Goal: Contribute content: Contribute content

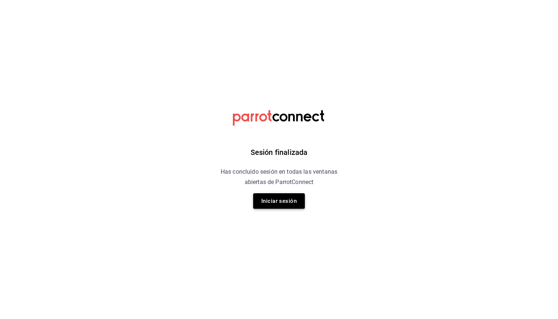
click at [278, 195] on button "Iniciar sesión" at bounding box center [279, 200] width 52 height 15
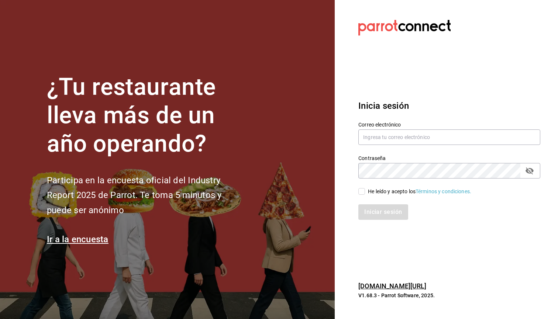
click at [357, 193] on div "He leído y acepto los Términos y condiciones." at bounding box center [444, 187] width 191 height 17
click at [360, 193] on input "He leído y acepto los Términos y condiciones." at bounding box center [361, 191] width 7 height 7
checkbox input "true"
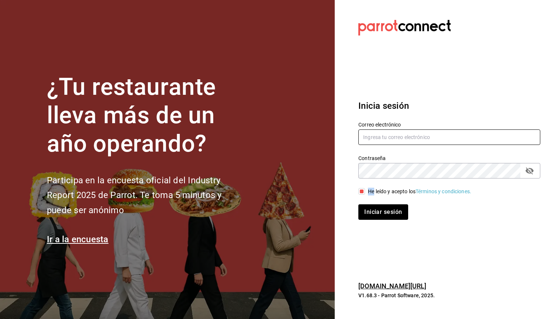
click at [390, 135] on input "text" at bounding box center [449, 136] width 182 height 15
type input "[EMAIL_ADDRESS][DOMAIN_NAME]"
click at [383, 212] on button "Iniciar sesión" at bounding box center [382, 211] width 49 height 15
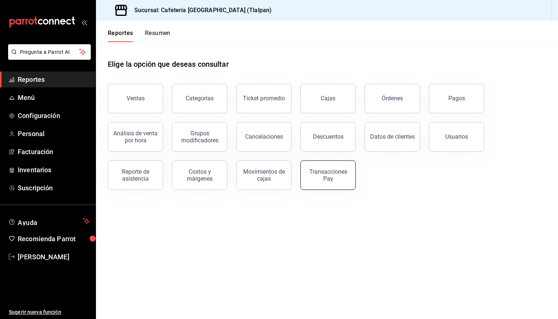
click at [308, 169] on div "Transacciones Pay" at bounding box center [328, 175] width 46 height 14
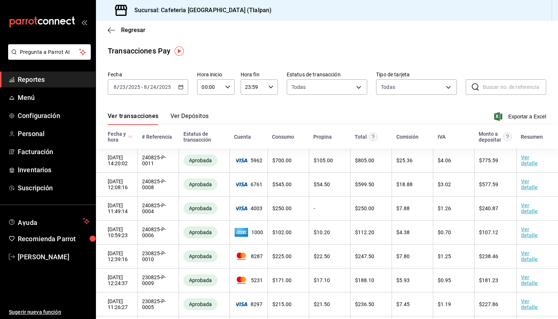
click at [183, 124] on button "Ver Depósitos" at bounding box center [189, 119] width 38 height 13
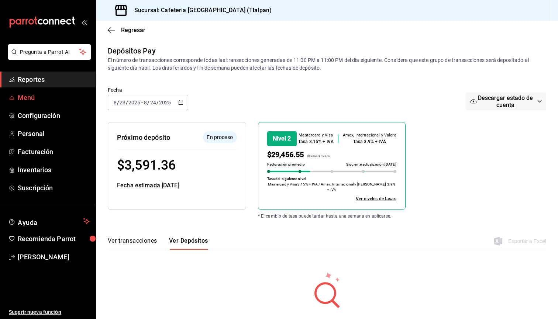
click at [20, 91] on link "Menú" at bounding box center [48, 98] width 96 height 16
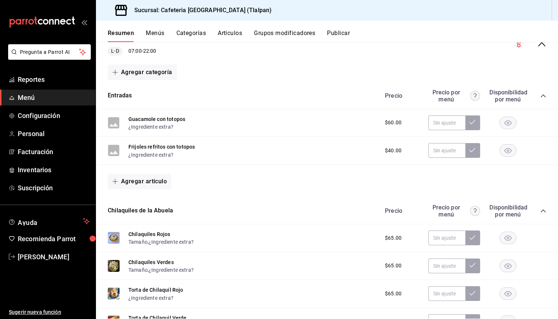
scroll to position [27, 0]
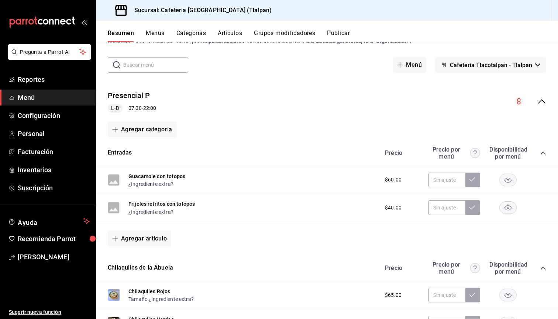
click at [545, 103] on icon "collapse-menu-row" at bounding box center [541, 101] width 7 height 4
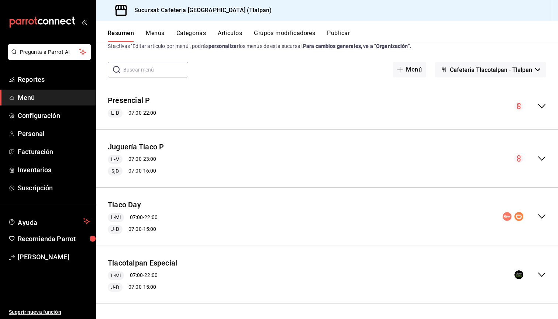
scroll to position [22, 0]
click at [543, 275] on icon "collapse-menu-row" at bounding box center [541, 275] width 7 height 4
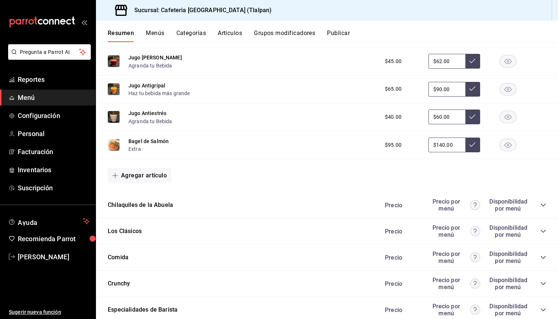
scroll to position [556, 0]
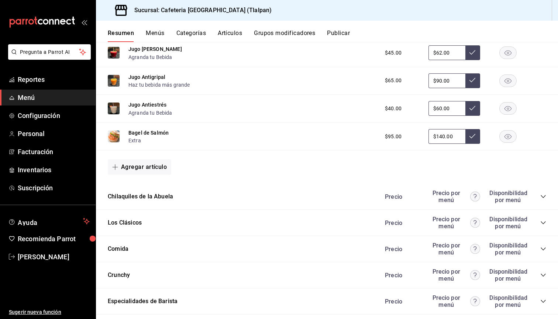
click at [541, 196] on icon "collapse-category-row" at bounding box center [543, 197] width 6 height 6
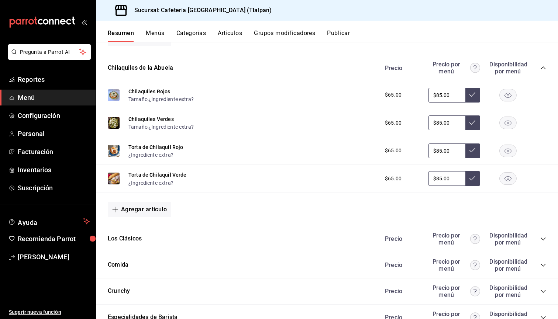
scroll to position [687, 0]
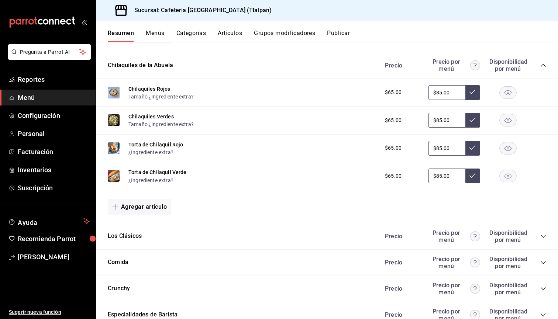
click at [545, 234] on span "collapse-category-row" at bounding box center [543, 237] width 6 height 6
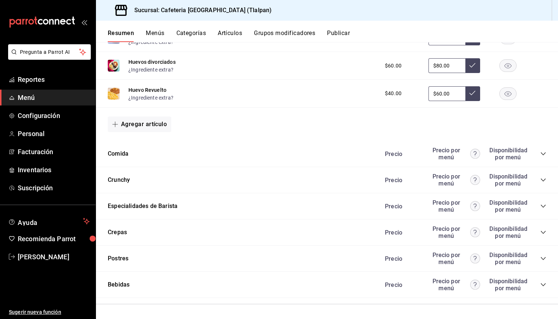
scroll to position [1079, 0]
click at [547, 152] on div "Comida Precio Precio por menú Disponibilidad por menú" at bounding box center [327, 154] width 462 height 26
click at [545, 152] on icon "collapse-category-row" at bounding box center [543, 154] width 6 height 6
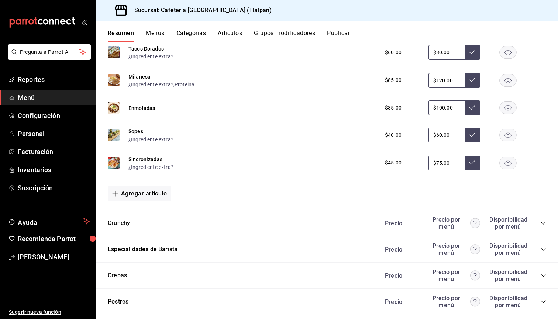
scroll to position [1339, 0]
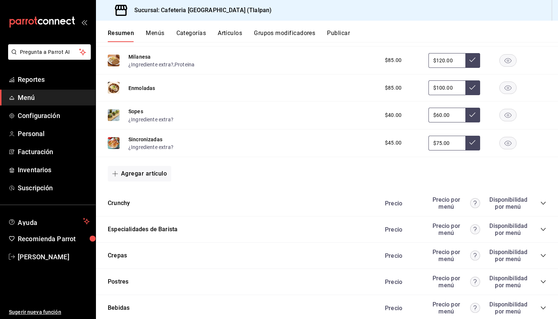
click at [542, 202] on icon "collapse-category-row" at bounding box center [542, 203] width 5 height 3
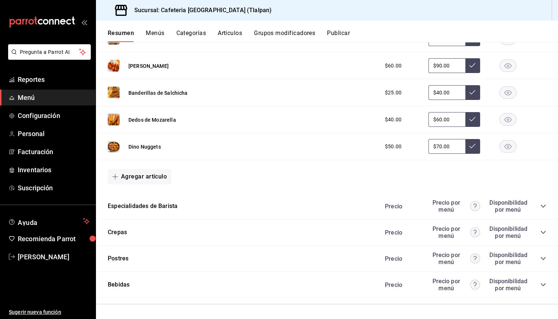
scroll to position [1529, 0]
click at [543, 205] on icon "collapse-category-row" at bounding box center [543, 207] width 6 height 6
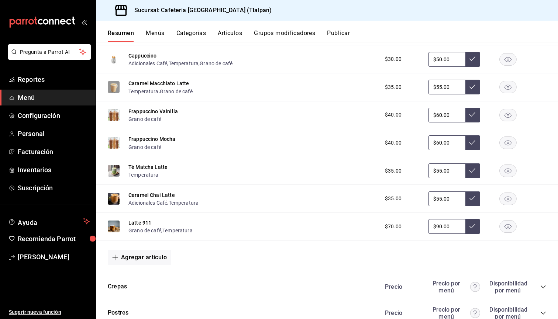
scroll to position [1908, 0]
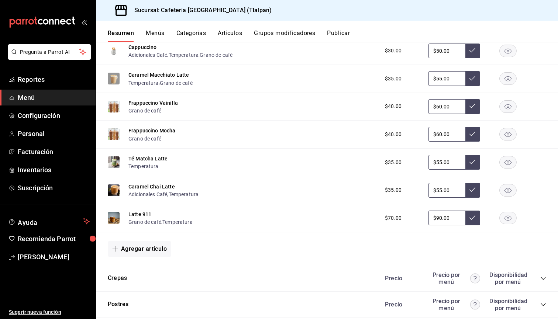
click at [542, 281] on div "Precio Precio por menú Disponibilidad por menú" at bounding box center [461, 279] width 169 height 14
click at [542, 280] on icon "collapse-category-row" at bounding box center [543, 279] width 6 height 6
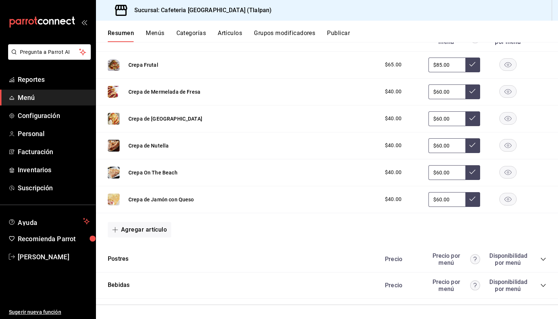
scroll to position [0, 0]
click at [542, 259] on icon "collapse-category-row" at bounding box center [543, 259] width 6 height 6
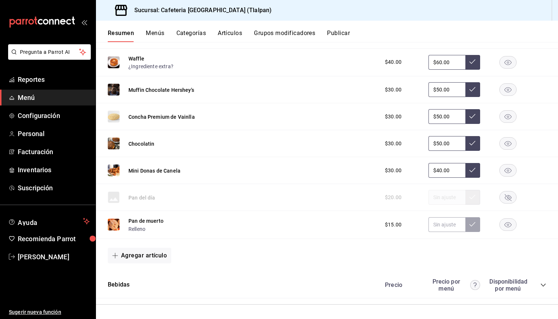
scroll to position [2398, 0]
click at [540, 283] on icon "collapse-category-row" at bounding box center [543, 286] width 6 height 6
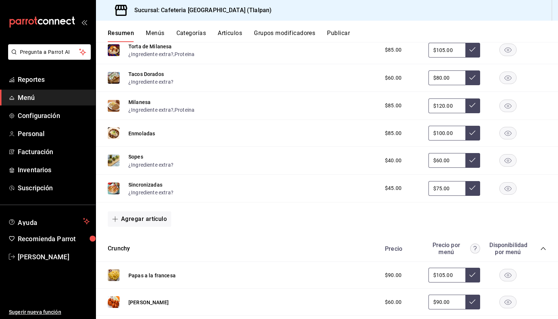
scroll to position [1220, 0]
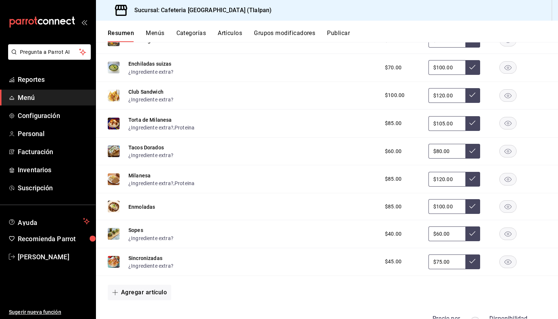
click at [244, 22] on div "Resumen Menús Categorías Artículos Grupos modificadores Publicar" at bounding box center [327, 31] width 462 height 21
click at [235, 26] on div "Resumen Menús Categorías Artículos Grupos modificadores Publicar" at bounding box center [327, 31] width 462 height 21
click at [234, 28] on div "Resumen Menús Categorías Artículos Grupos modificadores Publicar" at bounding box center [327, 31] width 462 height 21
click at [233, 36] on button "Artículos" at bounding box center [230, 36] width 24 height 13
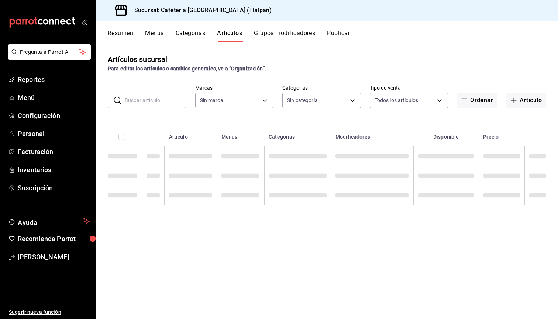
type input "ec576109-29d1-42df-b2ca-5becddbd2efe,3dfd9669-9911-4f47-a36d-8fb2dcc6eb36,e5a57…"
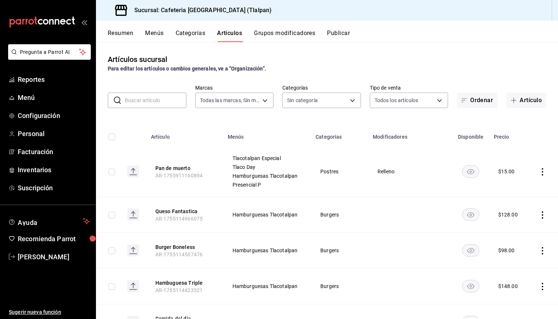
type input "657201d4-d6ef-4148-94c8-ccd00e340086,2df64931-09e0-4952-9b1e-a15b872a294e,3f7d6…"
click at [165, 106] on input "text" at bounding box center [156, 100] width 62 height 15
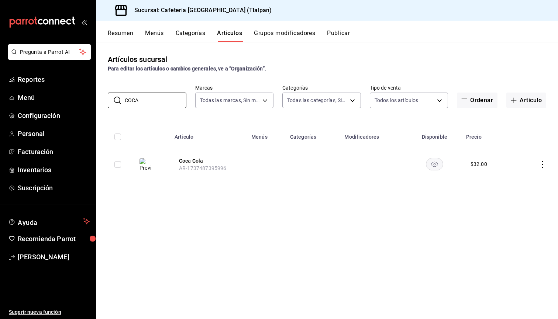
type input "COCA"
click at [540, 169] on td at bounding box center [536, 163] width 44 height 35
click at [543, 167] on icon "actions" at bounding box center [542, 164] width 1 height 7
click at [527, 181] on span "Editar" at bounding box center [520, 182] width 19 height 8
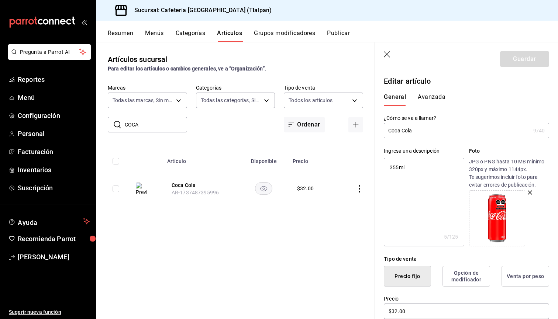
click at [430, 104] on button "Avanzada" at bounding box center [432, 99] width 28 height 13
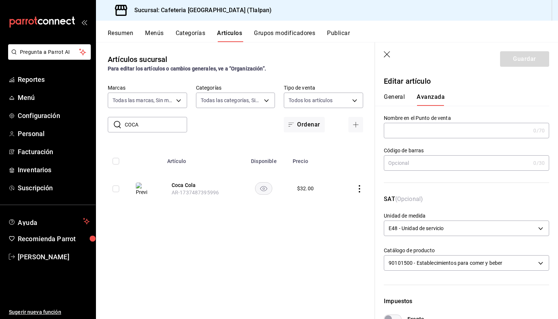
click at [404, 97] on button "General" at bounding box center [394, 99] width 21 height 13
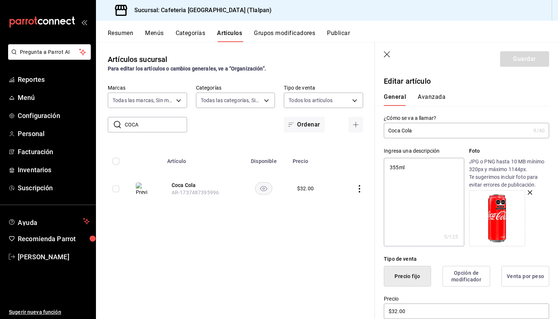
click at [421, 99] on button "Avanzada" at bounding box center [432, 99] width 28 height 13
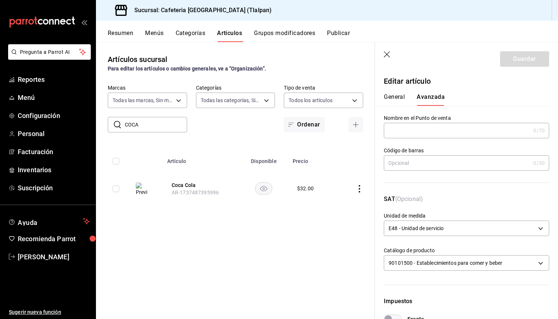
click at [400, 101] on button "General" at bounding box center [394, 99] width 21 height 13
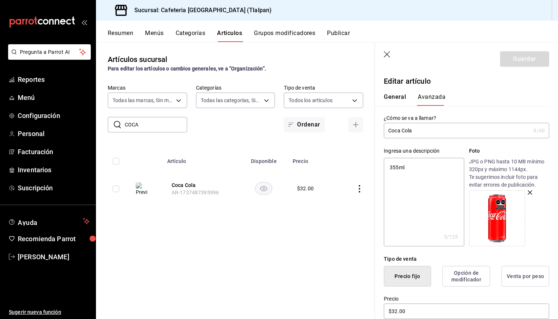
type textarea "x"
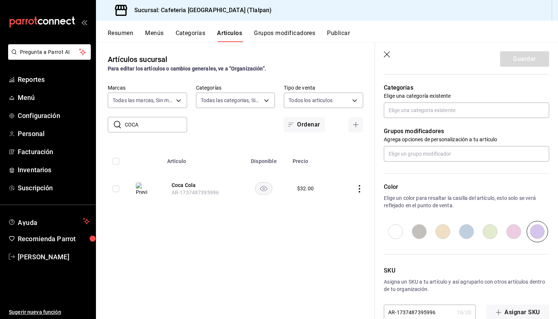
scroll to position [262, 0]
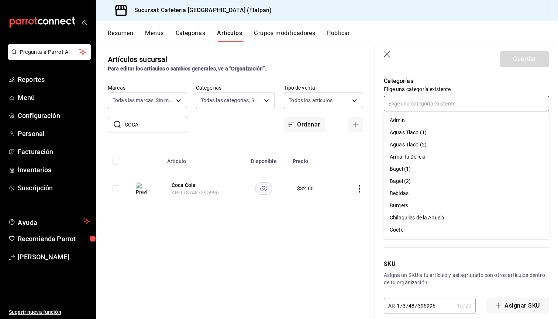
click at [426, 108] on input "text" at bounding box center [466, 103] width 165 height 15
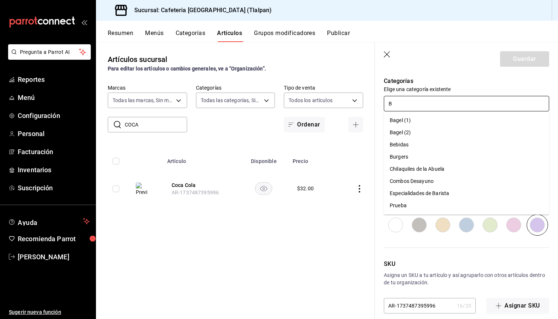
scroll to position [0, 0]
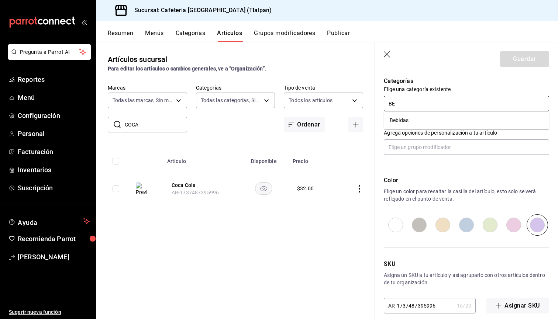
type input "BEB"
click at [409, 120] on li "Bebidas" at bounding box center [466, 120] width 165 height 12
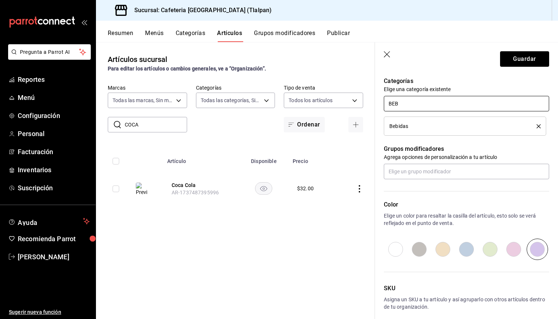
type textarea "x"
click at [410, 174] on input "text" at bounding box center [466, 171] width 165 height 15
click at [415, 152] on p "Grupos modificadores" at bounding box center [466, 149] width 165 height 9
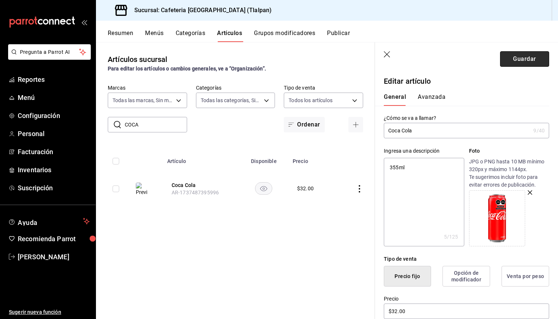
click at [529, 55] on button "Guardar" at bounding box center [524, 58] width 49 height 15
type textarea "x"
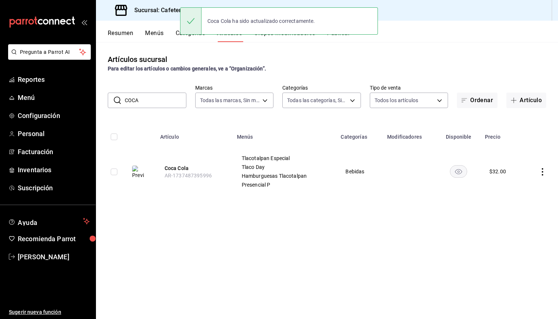
click at [542, 173] on icon "actions" at bounding box center [542, 171] width 7 height 7
click at [529, 184] on li "Editar" at bounding box center [513, 189] width 44 height 15
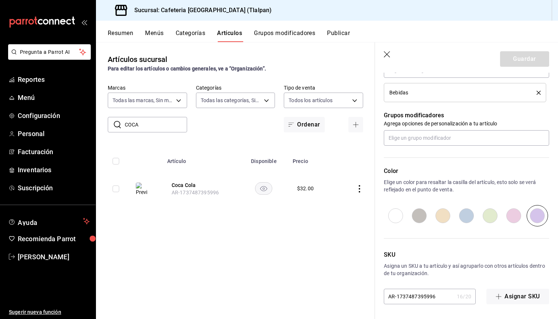
scroll to position [295, 0]
click at [298, 260] on div "Artículos sucursal Para editar los artículos o cambios generales, ve a “Organiz…" at bounding box center [235, 180] width 279 height 277
click at [386, 56] on icon "button" at bounding box center [387, 54] width 7 height 7
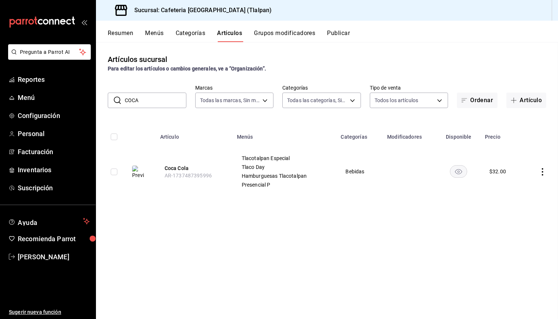
click at [386, 56] on div "Artículos sucursal Para editar los artículos o cambios generales, ve a “Organiz…" at bounding box center [327, 63] width 462 height 19
click at [542, 171] on icon "actions" at bounding box center [542, 171] width 7 height 7
click at [522, 188] on span "Editar" at bounding box center [520, 189] width 19 height 8
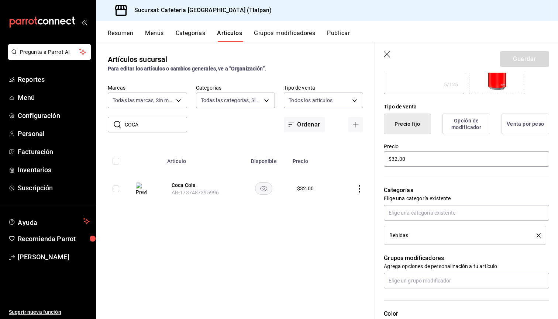
scroll to position [153, 0]
click at [386, 58] on icon "button" at bounding box center [387, 54] width 7 height 7
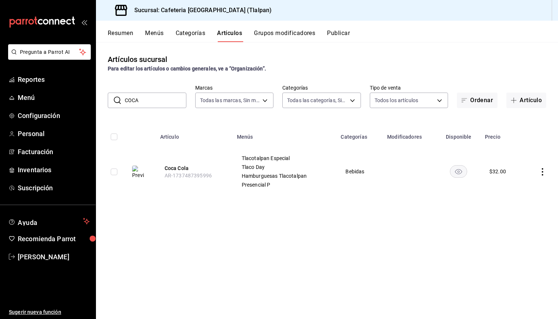
click at [150, 34] on button "Menús" at bounding box center [154, 36] width 18 height 13
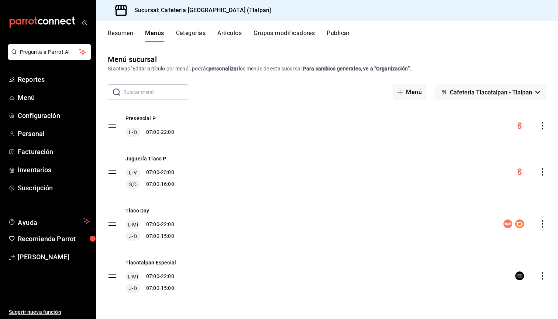
click at [114, 32] on button "Resumen" at bounding box center [120, 36] width 25 height 13
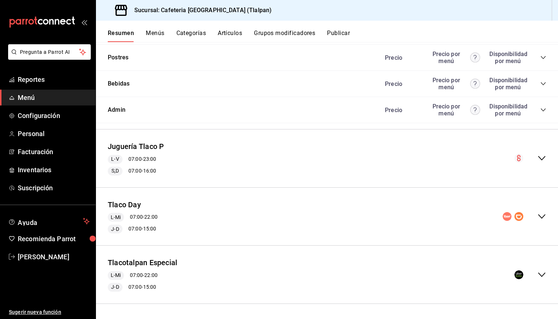
scroll to position [539, 0]
click at [540, 271] on icon "collapse-menu-row" at bounding box center [541, 275] width 9 height 9
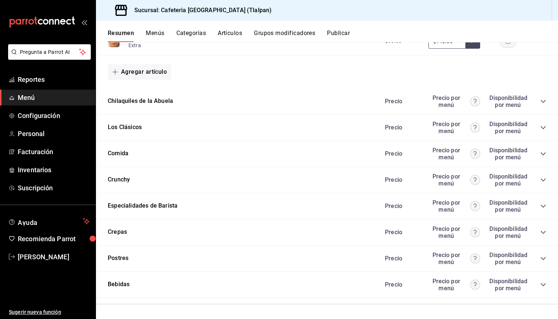
scroll to position [1168, 0]
click at [548, 285] on div "Bebidas Precio Precio por menú Disponibilidad por menú" at bounding box center [327, 285] width 462 height 26
click at [545, 285] on icon "collapse-category-row" at bounding box center [543, 285] width 6 height 6
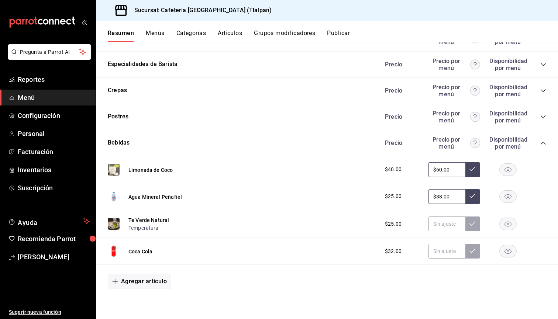
scroll to position [1309, 0]
click at [506, 250] on rect "button" at bounding box center [508, 252] width 17 height 12
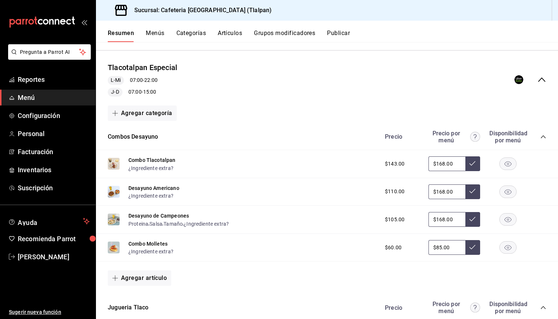
scroll to position [732, 0]
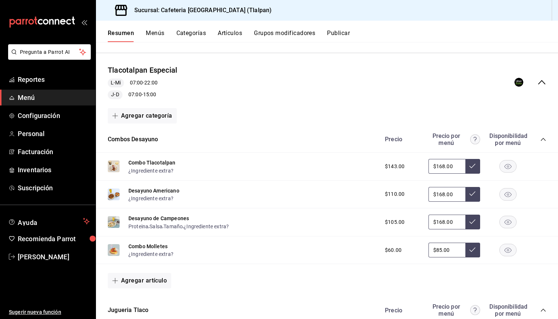
click at [544, 85] on icon "collapse-menu-row" at bounding box center [541, 82] width 9 height 9
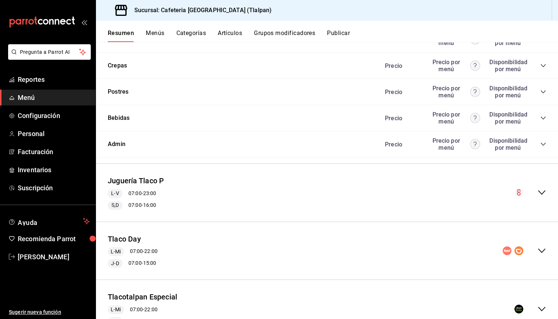
scroll to position [504, 0]
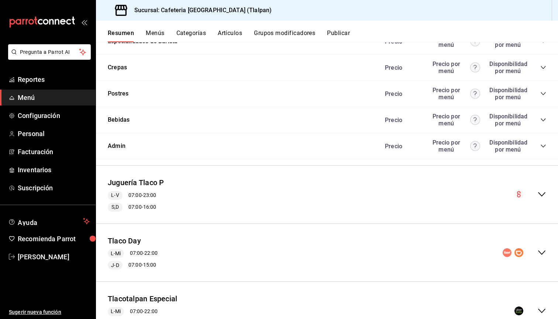
click at [542, 248] on icon "collapse-menu-row" at bounding box center [541, 252] width 9 height 9
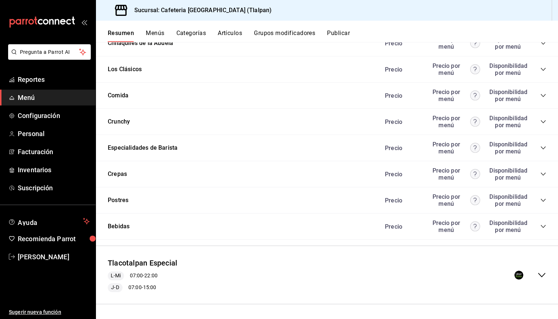
scroll to position [1168, 0]
click at [544, 226] on icon "collapse-category-row" at bounding box center [543, 227] width 6 height 6
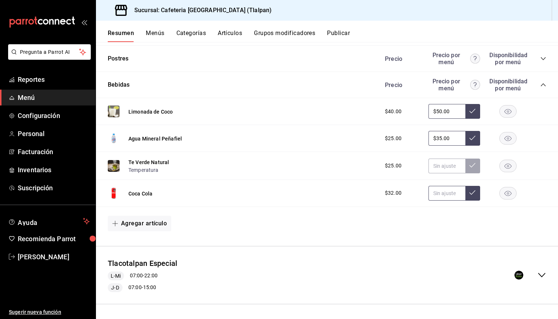
scroll to position [1309, 0]
click at [502, 191] on rect "button" at bounding box center [508, 193] width 17 height 12
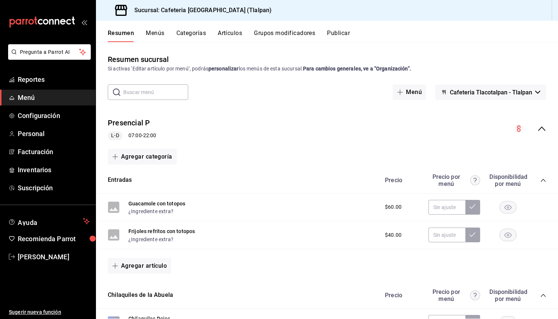
scroll to position [0, 0]
click at [158, 38] on button "Menús" at bounding box center [155, 36] width 18 height 13
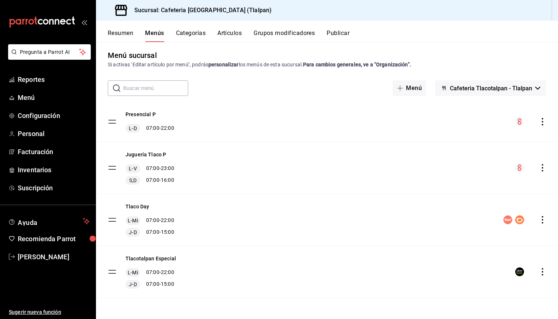
scroll to position [4, 0]
click at [225, 36] on button "Artículos" at bounding box center [229, 36] width 24 height 13
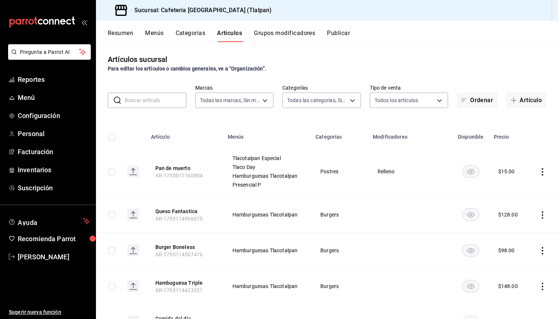
type input "ec576109-29d1-42df-b2ca-5becddbd2efe,3dfd9669-9911-4f47-a36d-8fb2dcc6eb36,e5a57…"
type input "657201d4-d6ef-4148-94c8-ccd00e340086,2df64931-09e0-4952-9b1e-a15b872a294e,3f7d6…"
click at [26, 97] on span "Menú" at bounding box center [54, 98] width 72 height 10
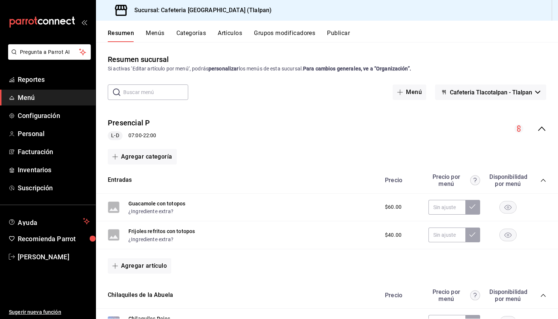
click at [545, 125] on icon "collapse-menu-row" at bounding box center [541, 128] width 9 height 9
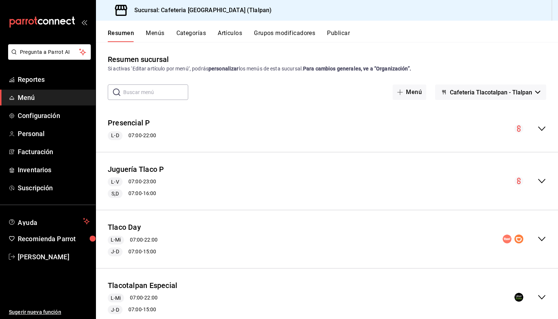
click at [227, 34] on button "Artículos" at bounding box center [230, 36] width 24 height 13
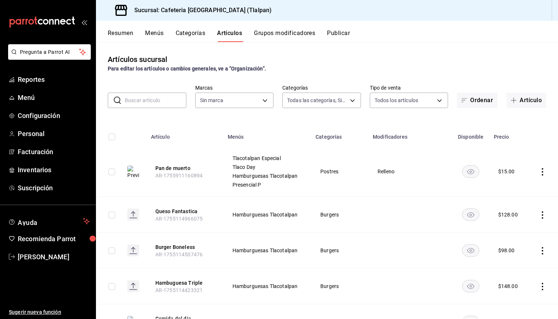
type input "657201d4-d6ef-4148-94c8-ccd00e340086,2df64931-09e0-4952-9b1e-a15b872a294e,3f7d6…"
type input "ec576109-29d1-42df-b2ca-5becddbd2efe,3dfd9669-9911-4f47-a36d-8fb2dcc6eb36,e5a57…"
click at [165, 102] on input "text" at bounding box center [156, 100] width 62 height 15
click at [531, 110] on div "Artículos sucursal Para editar los artículos o cambios generales, ve a “Organiz…" at bounding box center [327, 180] width 462 height 277
click at [529, 106] on button "Artículo" at bounding box center [526, 100] width 40 height 15
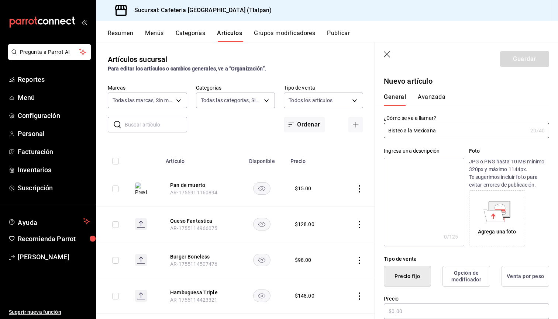
type input "Bistec a la Mexicana"
click at [418, 193] on textarea at bounding box center [424, 202] width 80 height 89
type textarea "e"
type textarea "x"
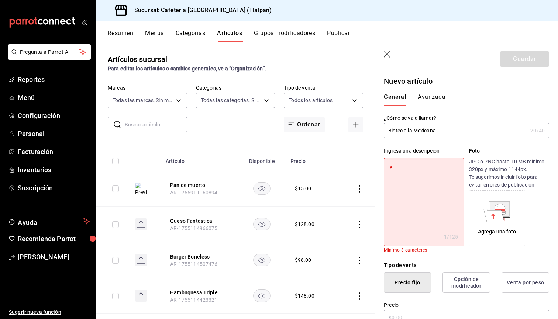
type textarea "eD"
type textarea "x"
type textarea "e"
type textarea "x"
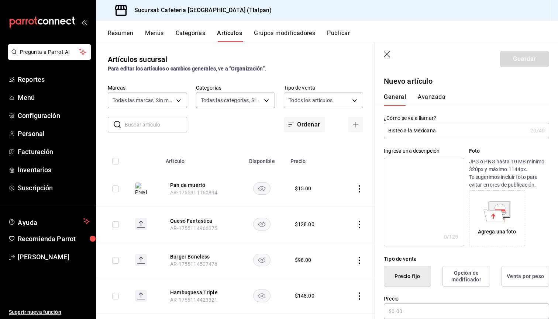
type textarea "D"
type textarea "x"
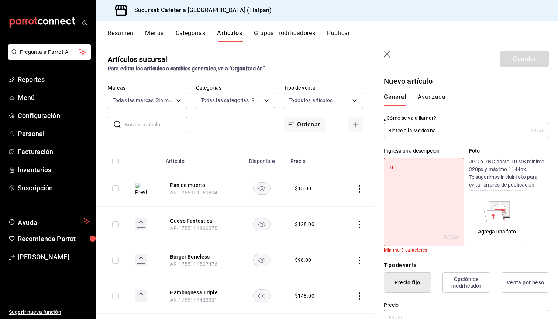
type textarea "De"
type textarea "x"
type textarea "Del"
type textarea "x"
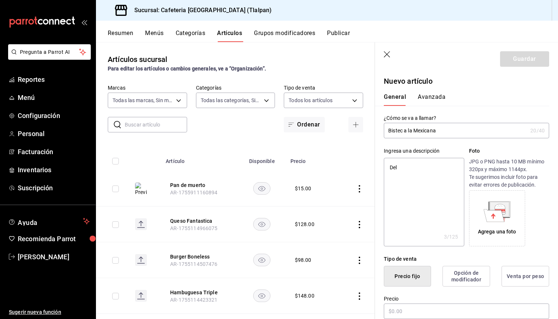
type textarea "Deli"
type textarea "x"
type textarea "Delic"
type textarea "x"
type textarea "Delici"
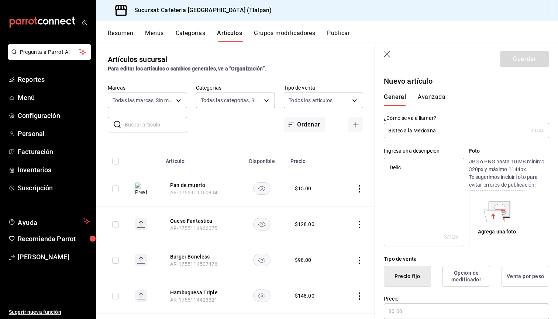
type textarea "x"
type textarea "Delicio"
type textarea "x"
type textarea "Delicios"
type textarea "x"
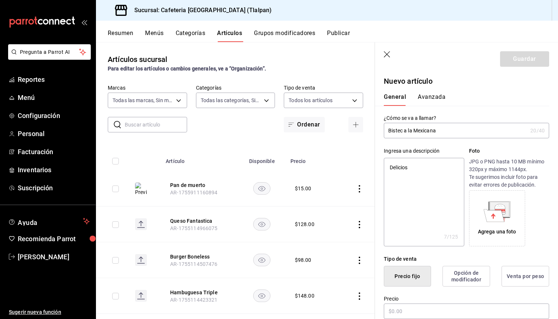
type textarea "Delicioso"
type textarea "x"
type textarea "Delicios"
type textarea "x"
type textarea "Delicios"
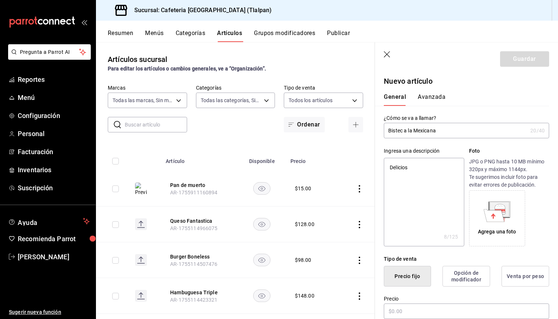
type textarea "x"
type textarea "Delicios"
type textarea "x"
type textarea "Delicioso"
type textarea "x"
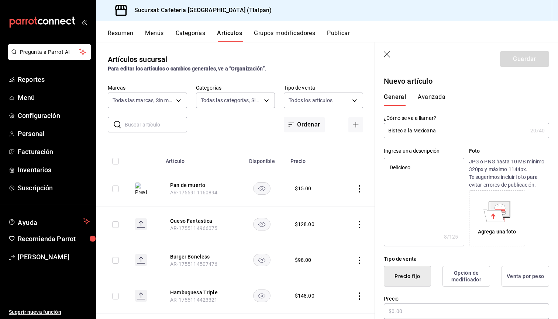
type textarea "Delicioso"
type textarea "x"
type textarea "Delicioso b"
type textarea "x"
type textarea "Delicioso bi"
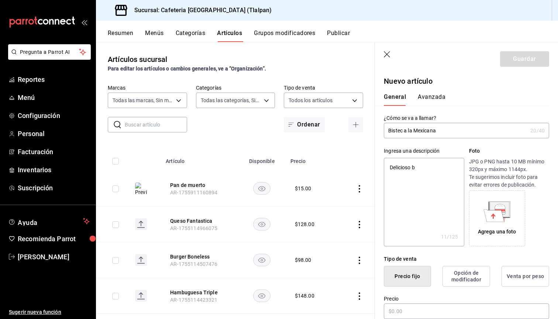
type textarea "x"
type textarea "Delicioso bis"
type textarea "x"
type textarea "Delicioso bist"
type textarea "x"
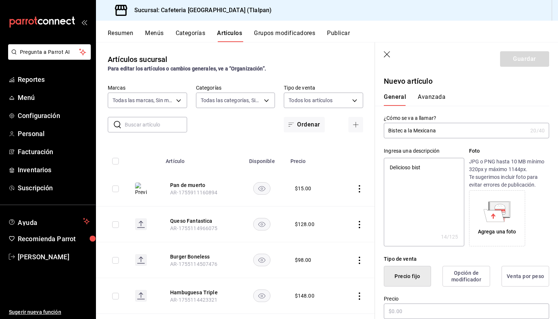
type textarea "Delicioso biste"
type textarea "x"
type textarea "Delicioso bistec"
type textarea "x"
type textarea "Delicioso bistec"
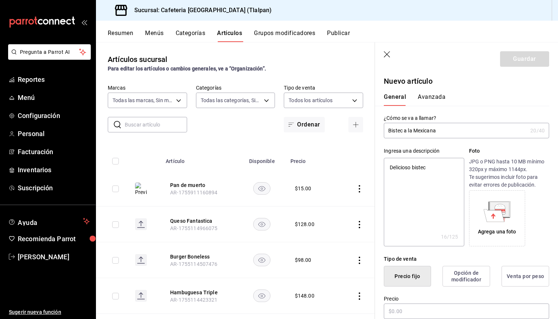
type textarea "x"
type textarea "Delicioso bistec d"
type textarea "x"
type textarea "Delicioso bistec de"
type textarea "x"
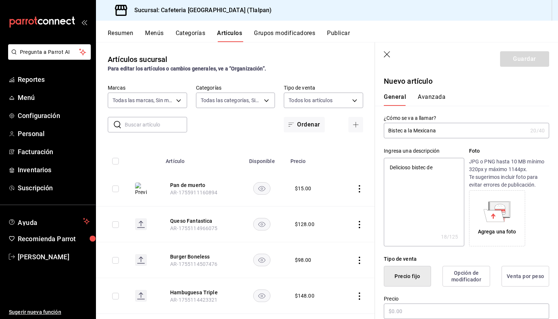
type textarea "Delicioso bistec de"
type textarea "x"
type textarea "Delicioso bistec de r"
type textarea "x"
type textarea "Delicioso bistec de"
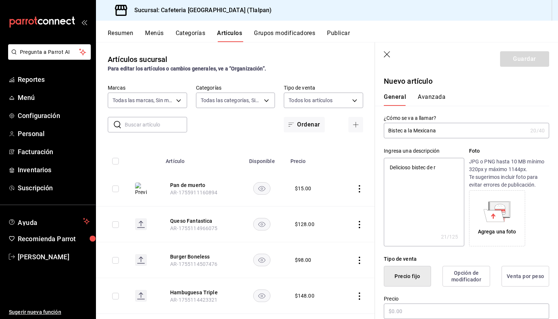
type textarea "x"
type textarea "Delicioso bistec de r"
type textarea "x"
type textarea "Delicioso bistec de re"
type textarea "x"
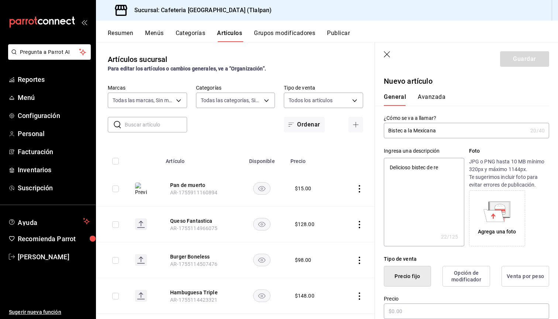
type textarea "Delicioso bistec de res"
type textarea "x"
type textarea "Delicioso bistec de res"
type textarea "x"
click at [415, 166] on textarea "Delicioso bistec de res" at bounding box center [424, 202] width 80 height 89
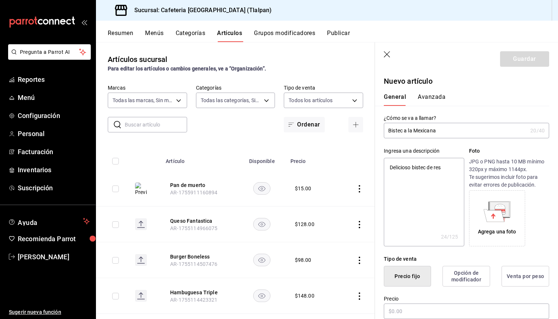
type textarea "Delicioso istec de res"
type textarea "x"
type textarea "Delicioso Bistec de res"
type textarea "x"
click at [459, 177] on textarea "Delicioso Bistec de res" at bounding box center [424, 202] width 80 height 89
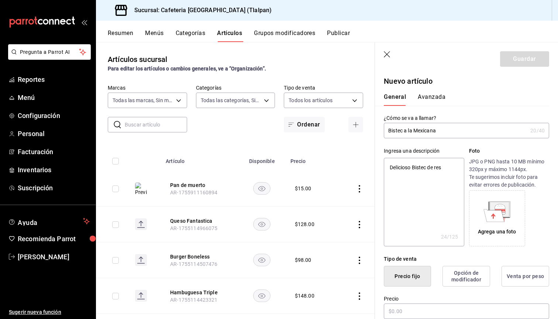
type textarea "Delicioso Bistec de res c"
type textarea "x"
type textarea "Delicioso Bistec de res co"
type textarea "x"
type textarea "Delicioso Bistec de res coc"
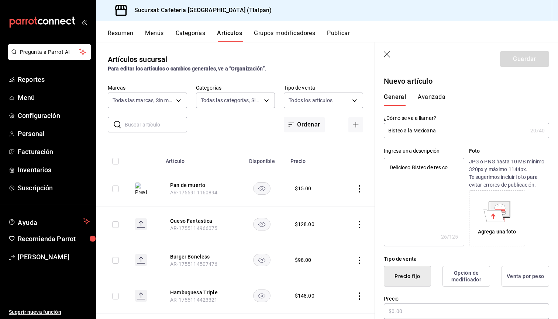
type textarea "x"
type textarea "Delicioso Bistec de res coci"
type textarea "x"
type textarea "Delicioso Bistec de res cocid"
type textarea "x"
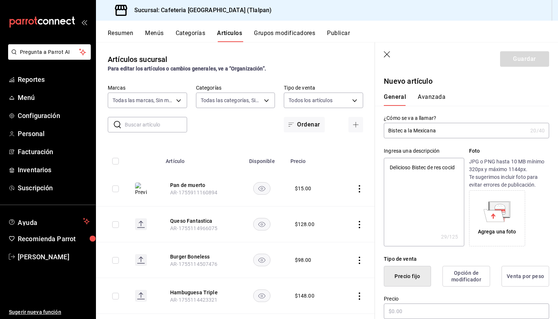
type textarea "Delicioso Bistec de res cocido"
type textarea "x"
type textarea "Delicioso Bistec de res cocido"
type textarea "x"
type textarea "Delicioso Bistec de res cocido c"
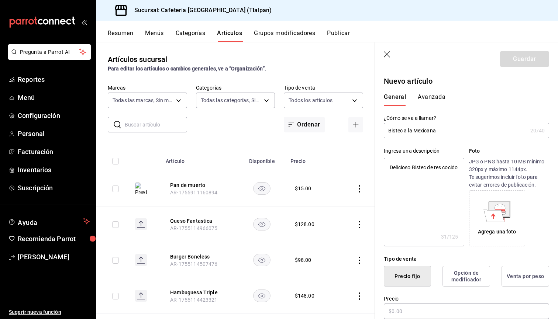
type textarea "x"
type textarea "Delicioso Bistec de res cocido co"
type textarea "x"
type textarea "Delicioso Bistec de res cocido con"
type textarea "x"
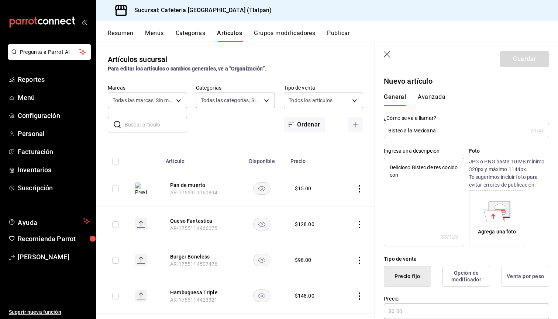
type textarea "Delicioso Bistec de res cocido con"
type textarea "x"
type textarea "Delicioso Bistec de res cocido con c"
type textarea "x"
type textarea "Delicioso Bistec de res cocido con"
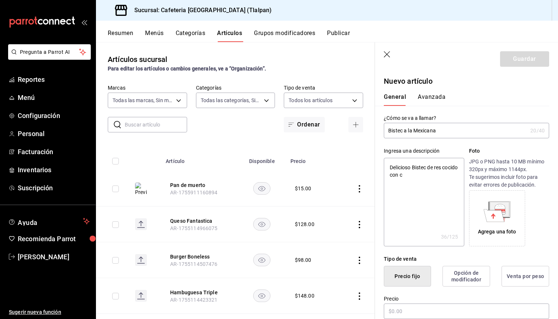
type textarea "x"
type textarea "Delicioso Bistec de res cocido con e"
type textarea "x"
type textarea "Delicioso Bistec de res cocido con en"
type textarea "x"
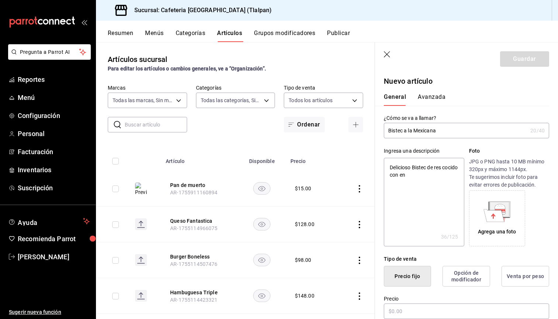
type textarea "Delicioso Bistec de res cocido con en"
type textarea "x"
type textarea "Delicioso Bistec de res cocido con en j"
type textarea "x"
type textarea "Delicioso Bistec de res cocido con en ji"
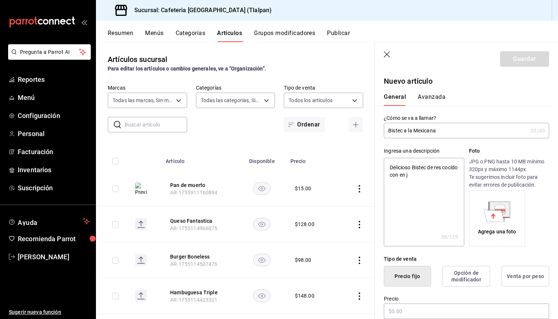
type textarea "x"
type textarea "Delicioso Bistec de res cocido con en jit"
type textarea "x"
type textarea "Delicioso Bistec de res cocido con en jito"
type textarea "x"
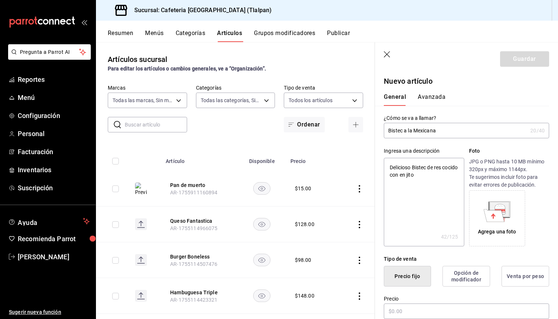
type textarea "Delicioso Bistec de res cocido con en jitom"
type textarea "x"
type textarea "Delicioso Bistec de res cocido con en jitoma"
type textarea "x"
type textarea "Delicioso Bistec de res cocido con en jitomat"
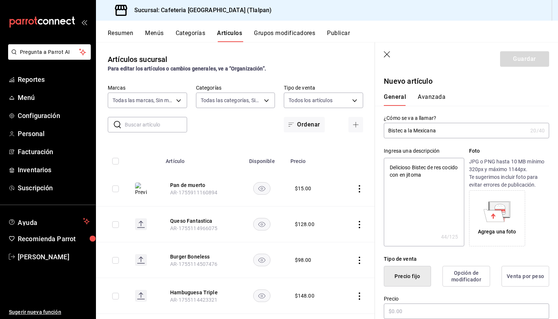
type textarea "x"
type textarea "Delicioso Bistec de res cocido con en jitomate"
type textarea "x"
type textarea "Delicioso Bistec de res cocido con en jitomate"
type textarea "x"
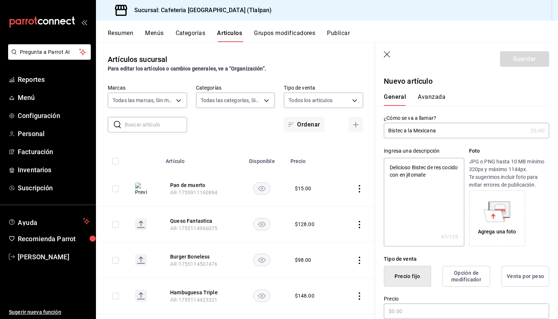
type textarea "Delicioso Bistec de res cocido con en jitomate"
type textarea "x"
type textarea "Delicioso Bistec de res cocido con en jitomate,"
type textarea "x"
type textarea "Delicioso Bistec de res cocido con en jitomate,"
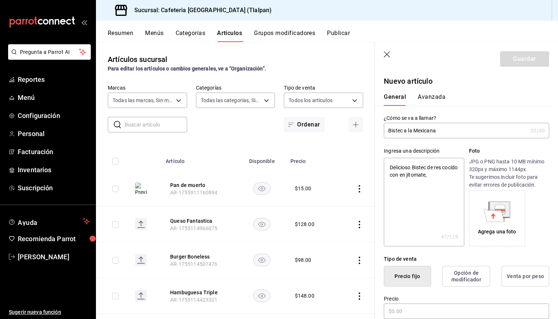
type textarea "x"
type textarea "Delicioso Bistec de res cocido con en jitomate, c"
type textarea "x"
type textarea "Delicioso Bistec de res cocido con en jitomate, ce"
type textarea "x"
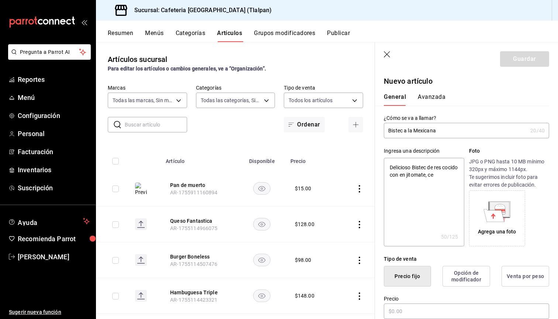
type textarea "Delicioso Bistec de res cocido con en jitomate, ceb"
type textarea "x"
type textarea "Delicioso Bistec de res cocido con en jitomate, cebo"
type textarea "x"
type textarea "Delicioso Bistec de res cocido con en jitomate, cebol"
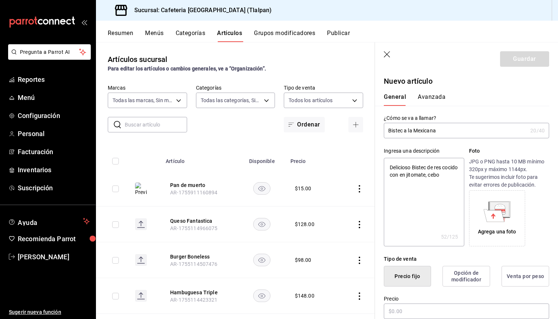
type textarea "x"
type textarea "Delicioso Bistec de res cocido con en jitomate, ceboll"
type textarea "x"
type textarea "Delicioso Bistec de res cocido con en jitomate, cebolla"
type textarea "x"
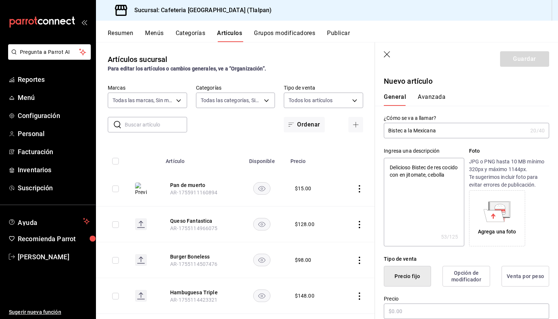
type textarea "Delicioso Bistec de res cocido con en jitomate, cebolla"
type textarea "x"
type textarea "Delicioso Bistec de res cocido con en jitomate, cebolla y"
type textarea "x"
type textarea "Delicioso Bistec de res cocido con en jitomate, cebolla y"
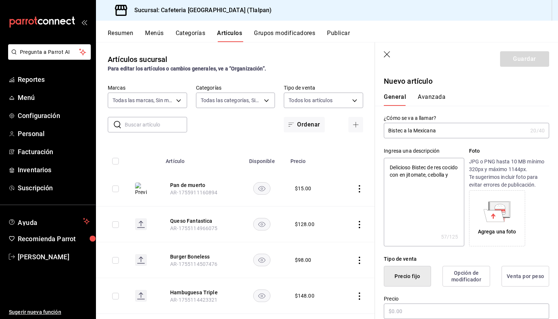
type textarea "x"
type textarea "Delicioso Bistec de res cocido con en jitomate, cebolla y c"
type textarea "x"
type textarea "Delicioso Bistec de res cocido con en jitomate, cebolla y ch"
type textarea "x"
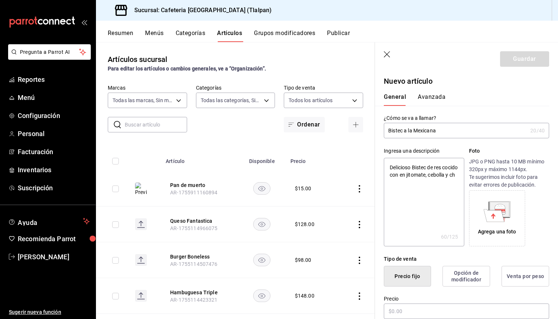
type textarea "Delicioso Bistec de res cocido con en jitomate, cebolla y chi"
type textarea "x"
type textarea "Delicioso Bistec de res cocido con en jitomate, cebolla y chil"
type textarea "x"
type textarea "Delicioso Bistec de res cocido con en jitomate, cebolla y chile"
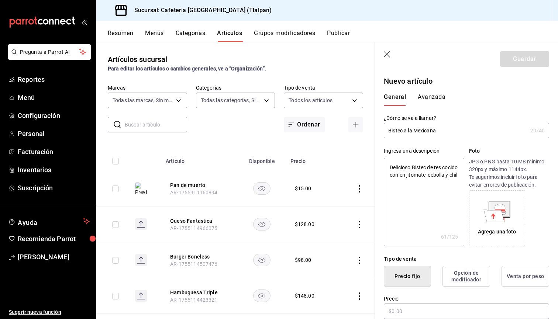
type textarea "x"
type textarea "Delicioso Bistec de res cocido con en jitomate, cebolla y chile"
type textarea "x"
type textarea "Delicioso Bistec de res cocido con en jitomate, cebolla y chile s"
type textarea "x"
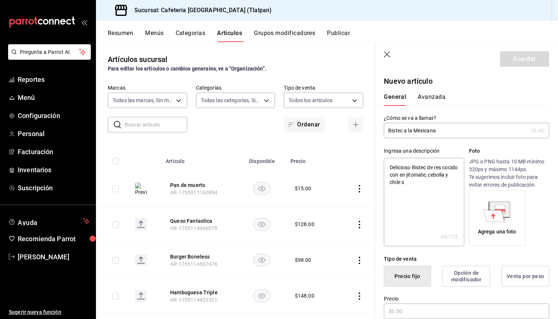
type textarea "Delicioso Bistec de res cocido con en jitomate, cebolla y chile se"
type textarea "x"
type textarea "Delicioso Bistec de res cocido con en jitomate, cebolla y chile ser"
type textarea "x"
type textarea "Delicioso Bistec de res cocido con en jitomate, cebolla y chile serr"
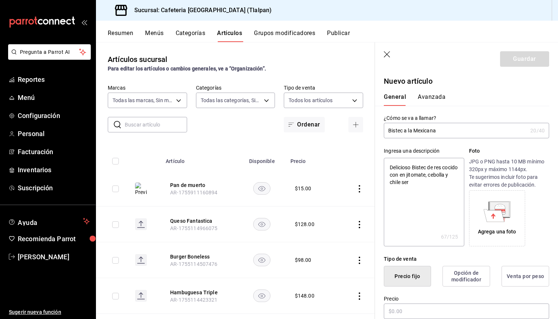
type textarea "x"
type textarea "Delicioso Bistec de res cocido con en jitomate, cebolla y chile serra"
type textarea "x"
type textarea "Delicioso Bistec de res cocido con en jitomate, cebolla y chile serran"
type textarea "x"
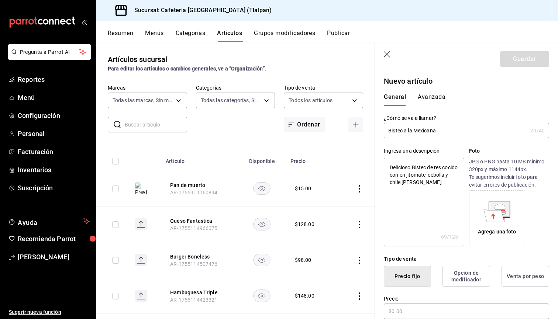
type textarea "Delicioso Bistec de res cocido con en jitomate, cebolla y chile serrano"
type textarea "x"
type textarea "Delicioso Bistec de res cocido con en jitomate, cebolla y chile serrano"
type textarea "x"
type textarea "Delicioso Bistec de res cocido con en jitomate, cebolla y chile serrano"
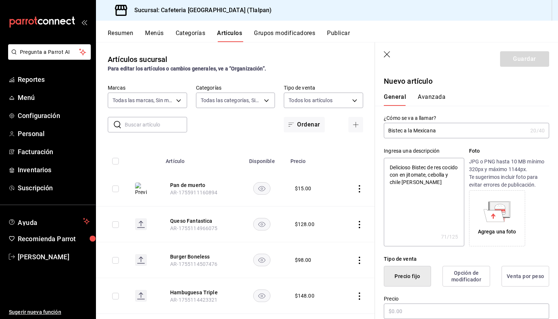
type textarea "x"
type textarea "Delicioso Bistec de res cocido con en jitomate, cebolla y chile serrano."
type textarea "x"
type textarea "Delicioso Bistec de res cocido con en jitomate, cebolla y chile serrano."
type textarea "x"
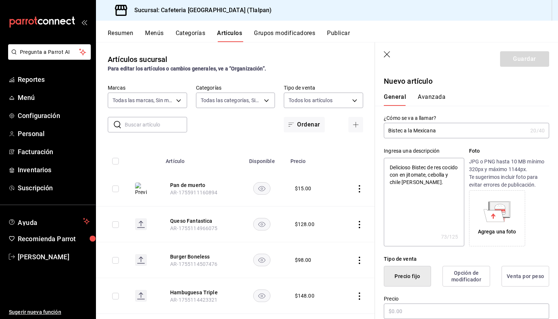
type textarea "Delicioso Bistec de res cocido con en jitomate, cebolla y chile serrano."
type textarea "x"
type textarea "Delicioso Bistec de res cocido con en jitomate, cebolla y chile serrano"
type textarea "x"
type textarea "Delicioso Bistec de res cocido con en jitomate, cebolla y chile serrano"
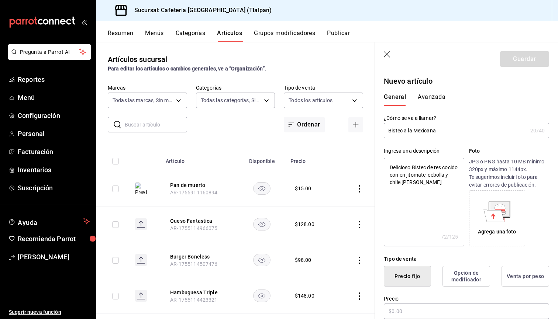
type textarea "x"
type textarea "Delicioso Bistec de res cocido con en jitomate, cebolla y chile serrano"
click at [507, 202] on icon at bounding box center [500, 209] width 20 height 15
click at [446, 202] on textarea "Delicioso Bistec de res cocido con en jitomate, cebolla y chile serrano, cubier…" at bounding box center [424, 202] width 80 height 89
click at [519, 228] on div "Agrega una foto" at bounding box center [497, 218] width 52 height 52
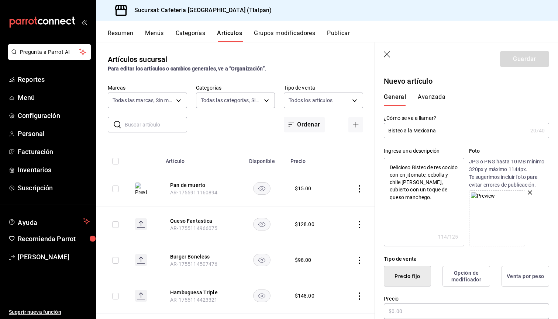
click at [422, 219] on textarea "Delicioso Bistec de res cocido con en jitomate, cebolla y chile serrano, cubier…" at bounding box center [424, 202] width 80 height 89
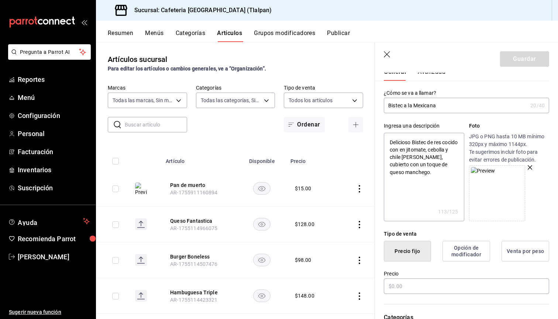
scroll to position [36, 0]
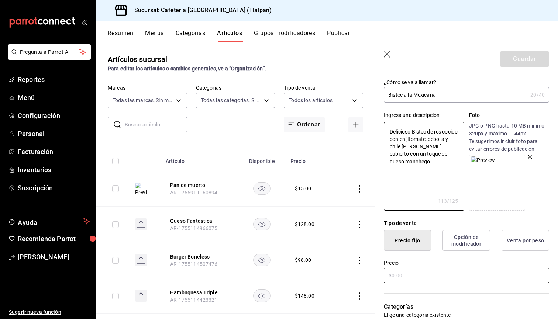
click at [399, 280] on input "text" at bounding box center [466, 275] width 165 height 15
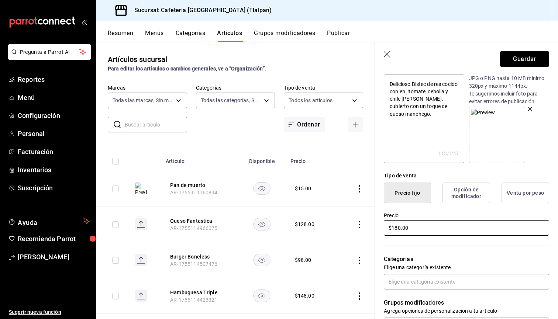
scroll to position [136, 0]
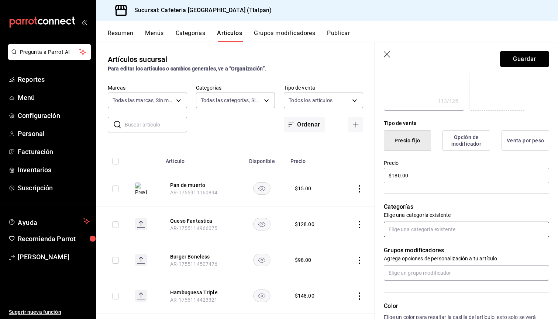
click at [405, 233] on input "text" at bounding box center [466, 229] width 165 height 15
click at [406, 248] on li "Comida" at bounding box center [466, 246] width 165 height 12
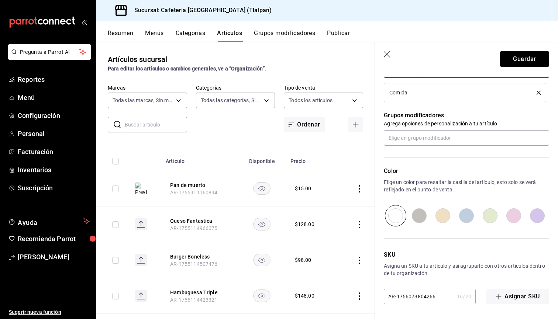
scroll to position [295, 0]
click at [426, 143] on input "text" at bounding box center [466, 137] width 165 height 15
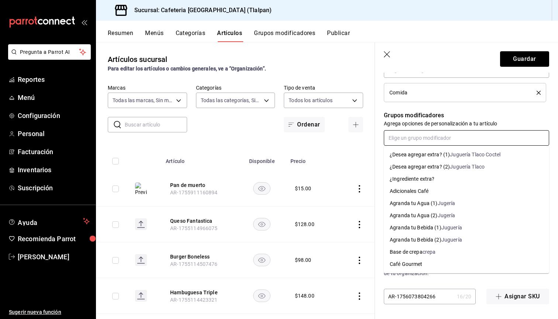
click at [418, 178] on div "¿Ingrediente extra?" at bounding box center [412, 179] width 45 height 8
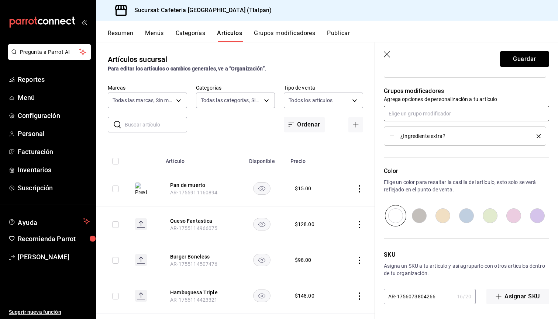
scroll to position [319, 0]
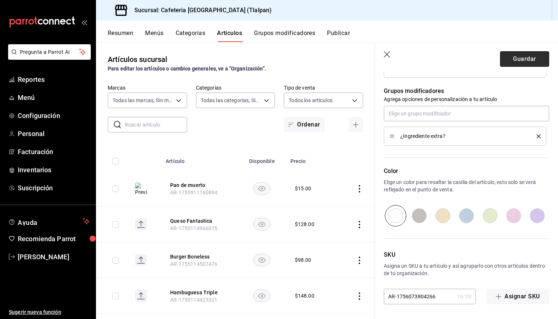
click at [509, 59] on button "Guardar" at bounding box center [524, 58] width 49 height 15
